Goal: Task Accomplishment & Management: Use online tool/utility

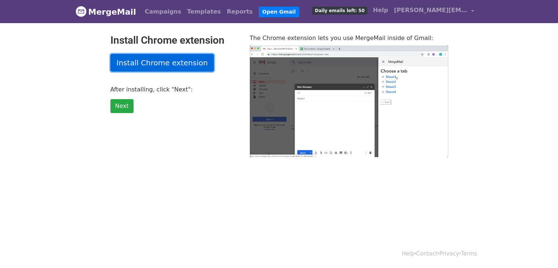
click at [149, 64] on link "Install Chrome extension" at bounding box center [162, 63] width 104 height 18
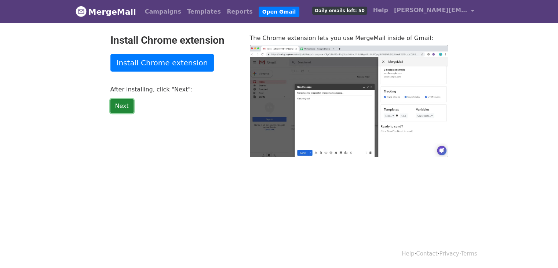
click at [121, 109] on link "Next" at bounding box center [121, 106] width 23 height 14
type input "36.23"
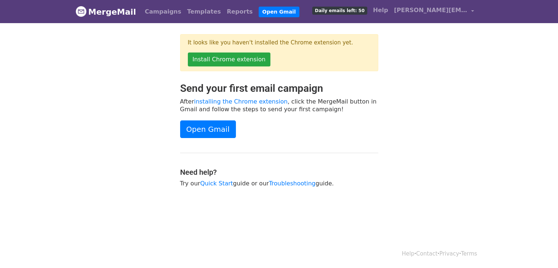
click at [361, 125] on div "Open Gmail" at bounding box center [279, 129] width 198 height 18
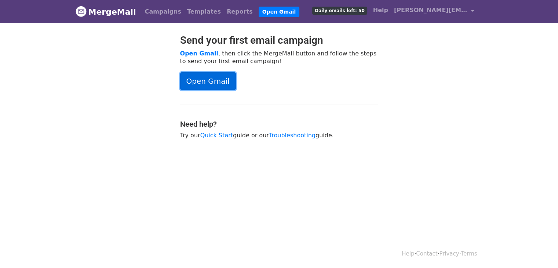
click at [192, 77] on link "Open Gmail" at bounding box center [208, 81] width 56 height 18
